Goal: Find specific page/section: Find specific page/section

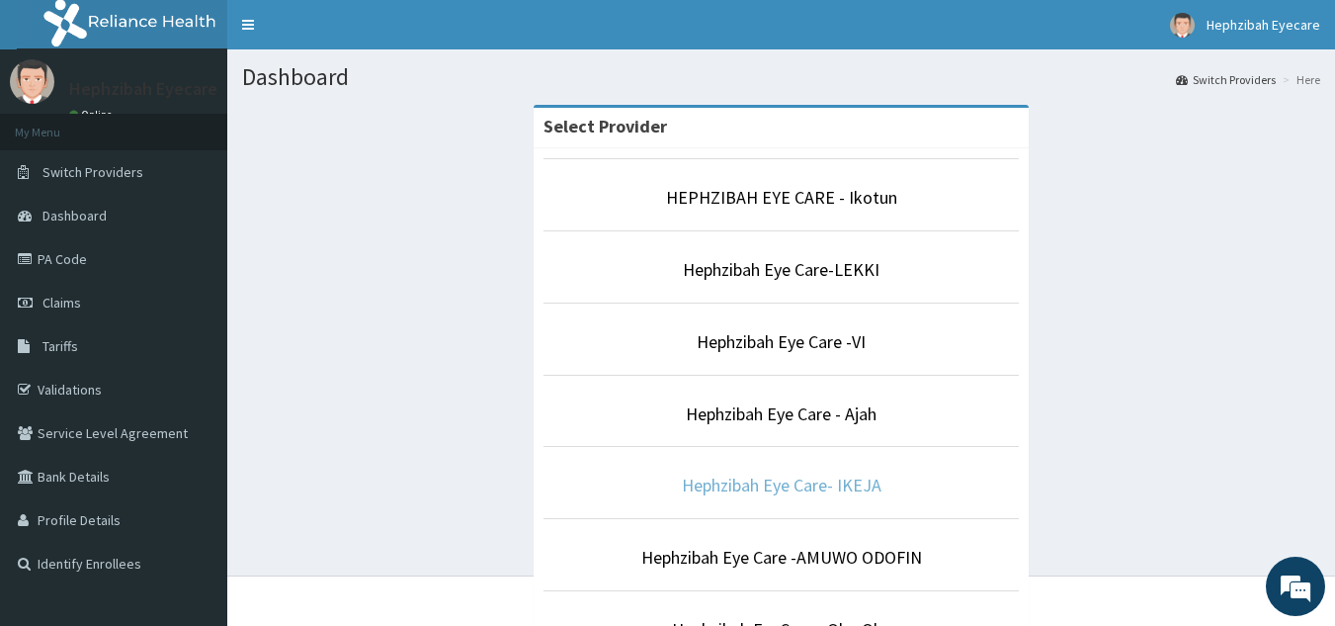
click at [798, 483] on link "Hephzibah Eye Care- IKEJA" at bounding box center [782, 484] width 200 height 23
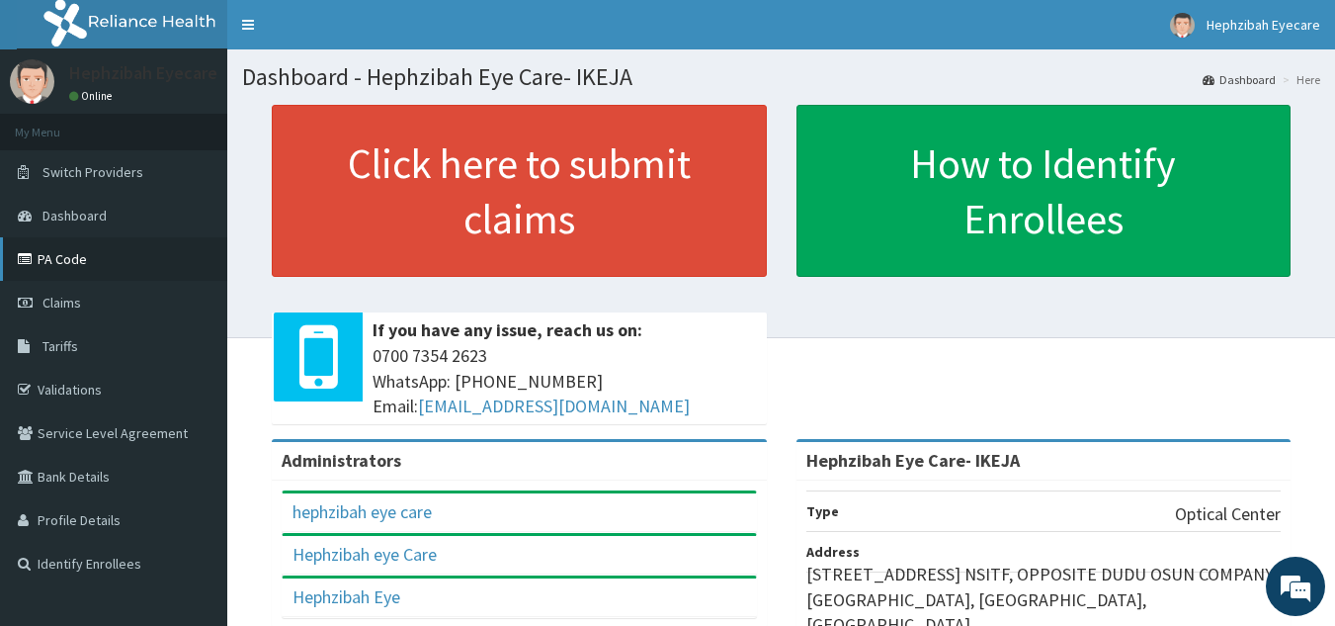
click at [67, 263] on link "PA Code" at bounding box center [113, 258] width 227 height 43
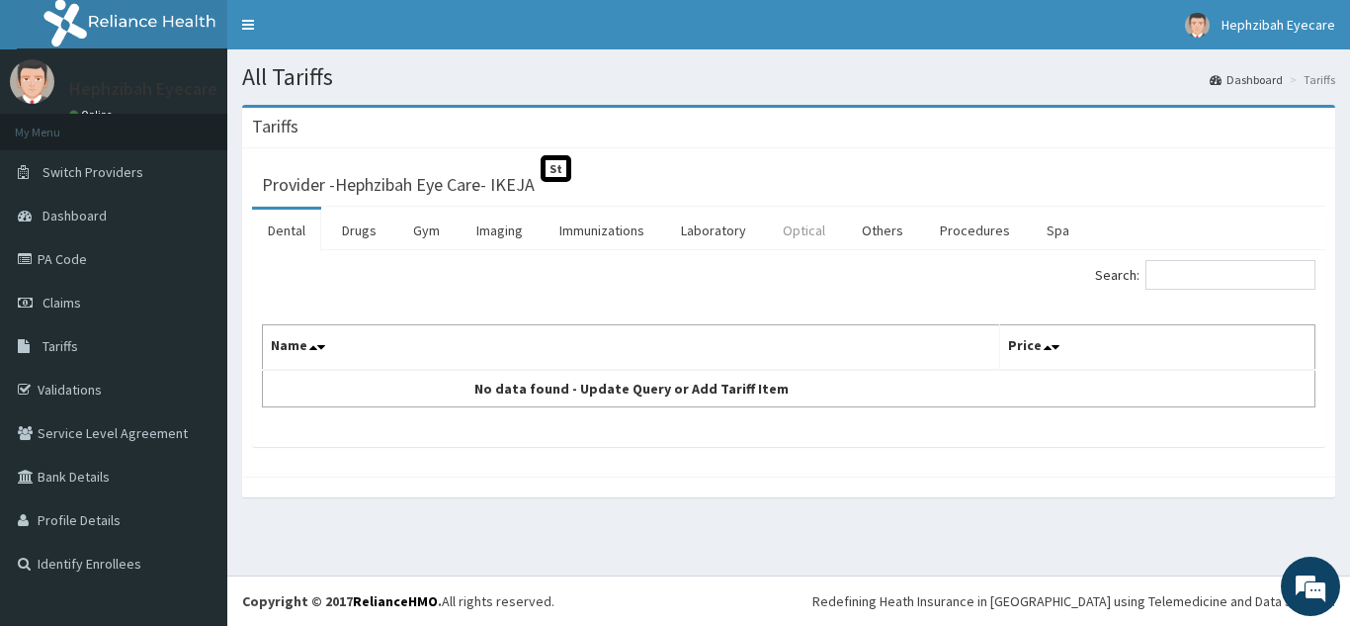
click at [796, 234] on link "Optical" at bounding box center [804, 231] width 74 height 42
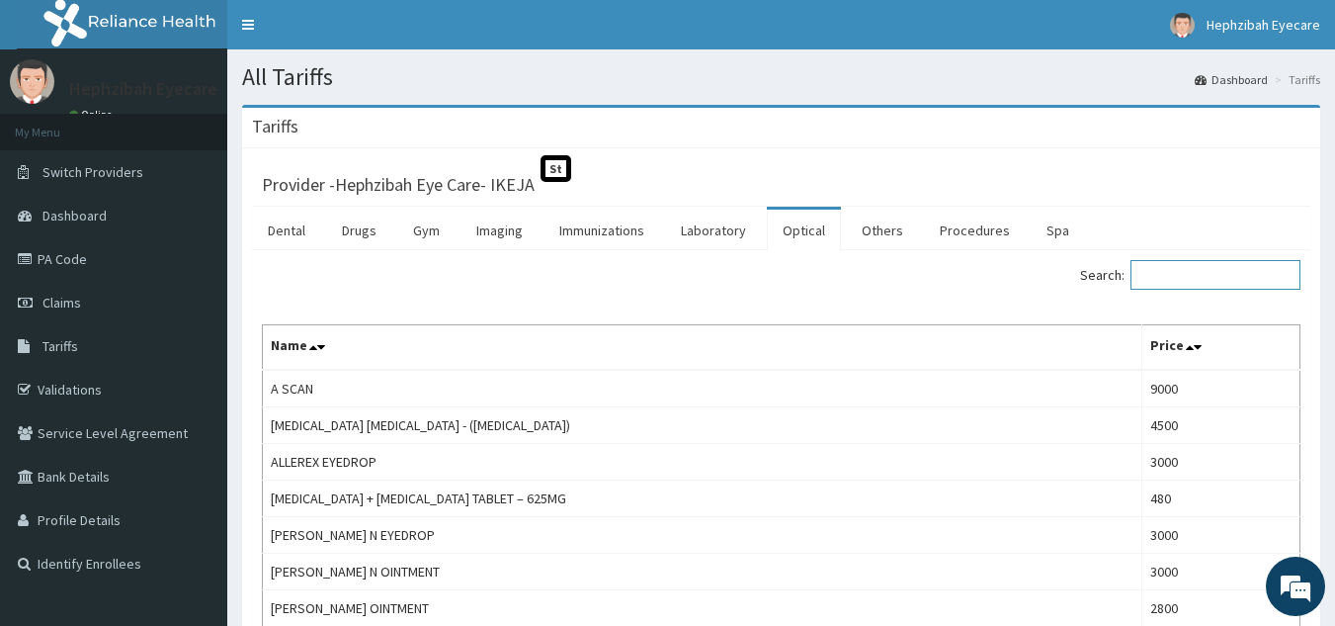
click at [1212, 275] on input "Search:" at bounding box center [1216, 275] width 170 height 30
type input "ophth"
